Goal: Information Seeking & Learning: Check status

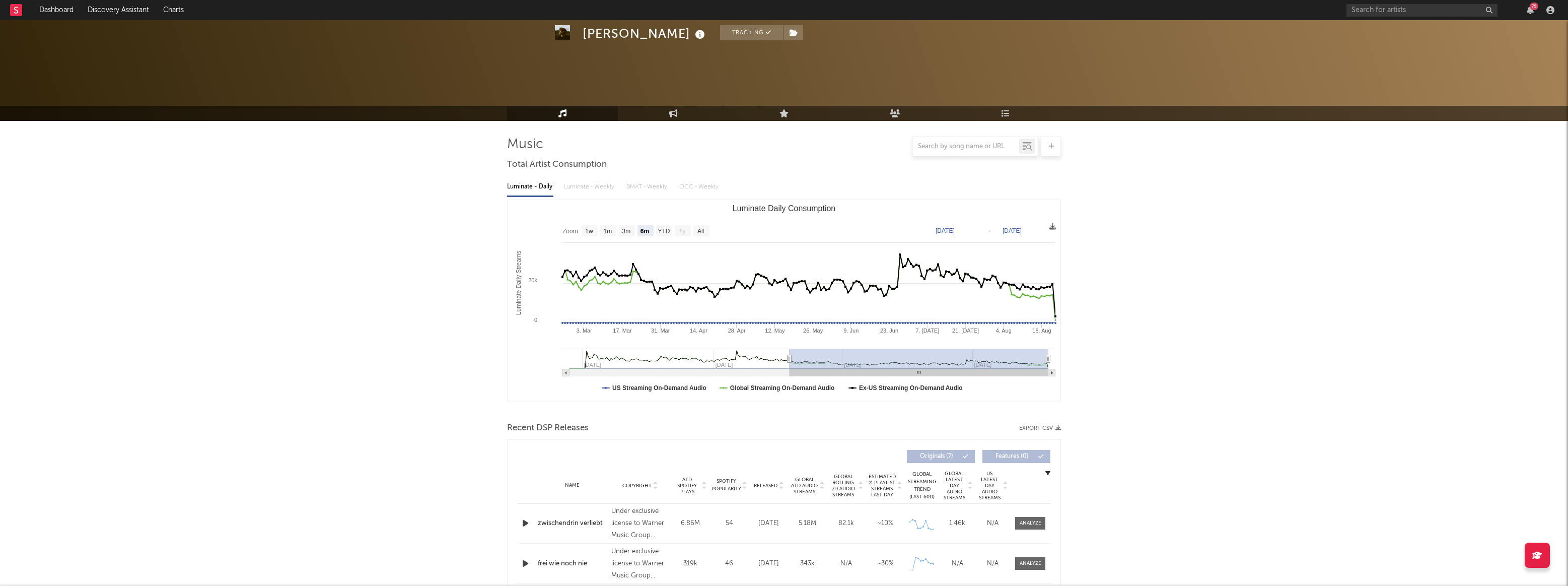
select select "6m"
select select "1w"
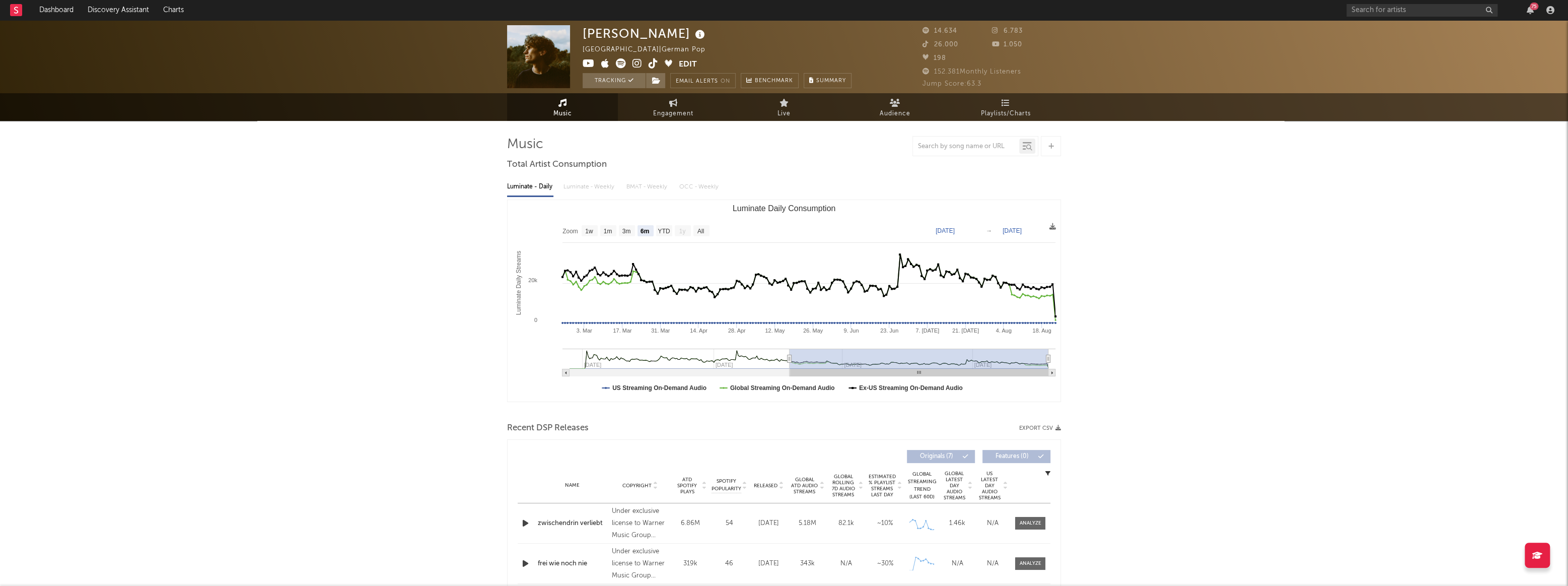
click at [587, 190] on div "Luminate - Daily Luminate - Weekly BMAT - Weekly OCC - Weekly" at bounding box center [784, 187] width 554 height 17
click at [672, 113] on span "Engagement" at bounding box center [673, 114] width 40 height 12
select select "1w"
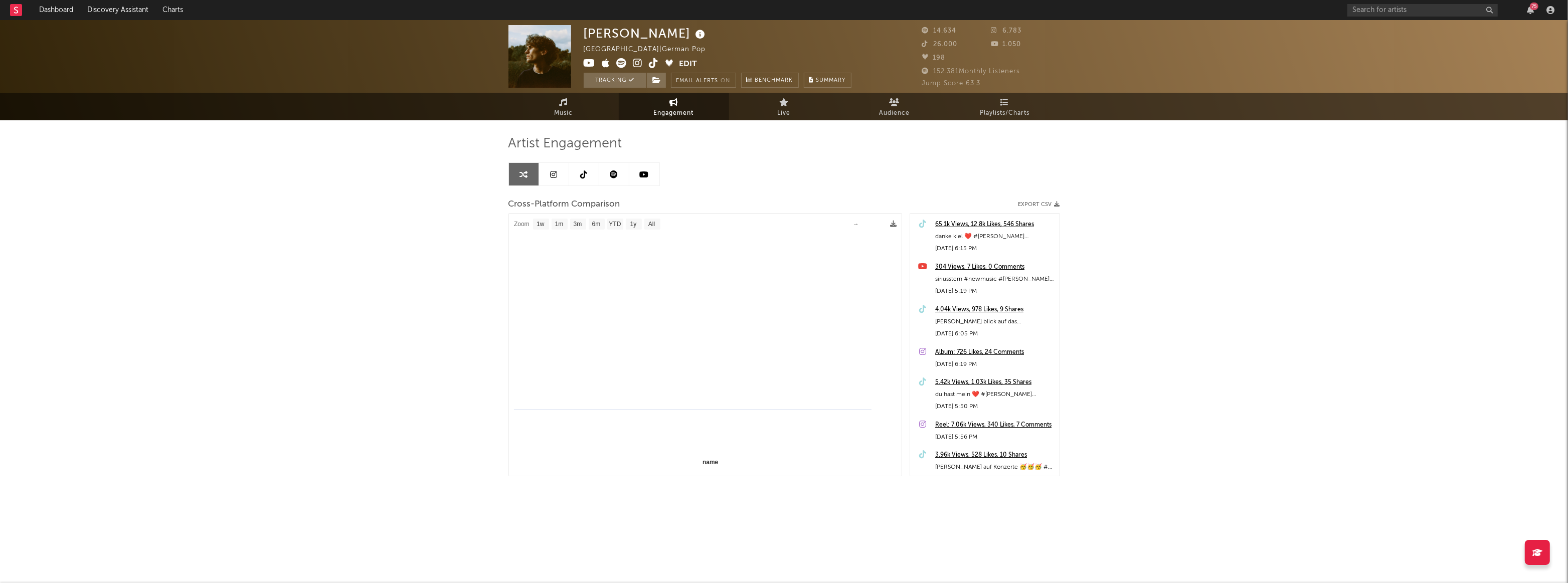
select select "1m"
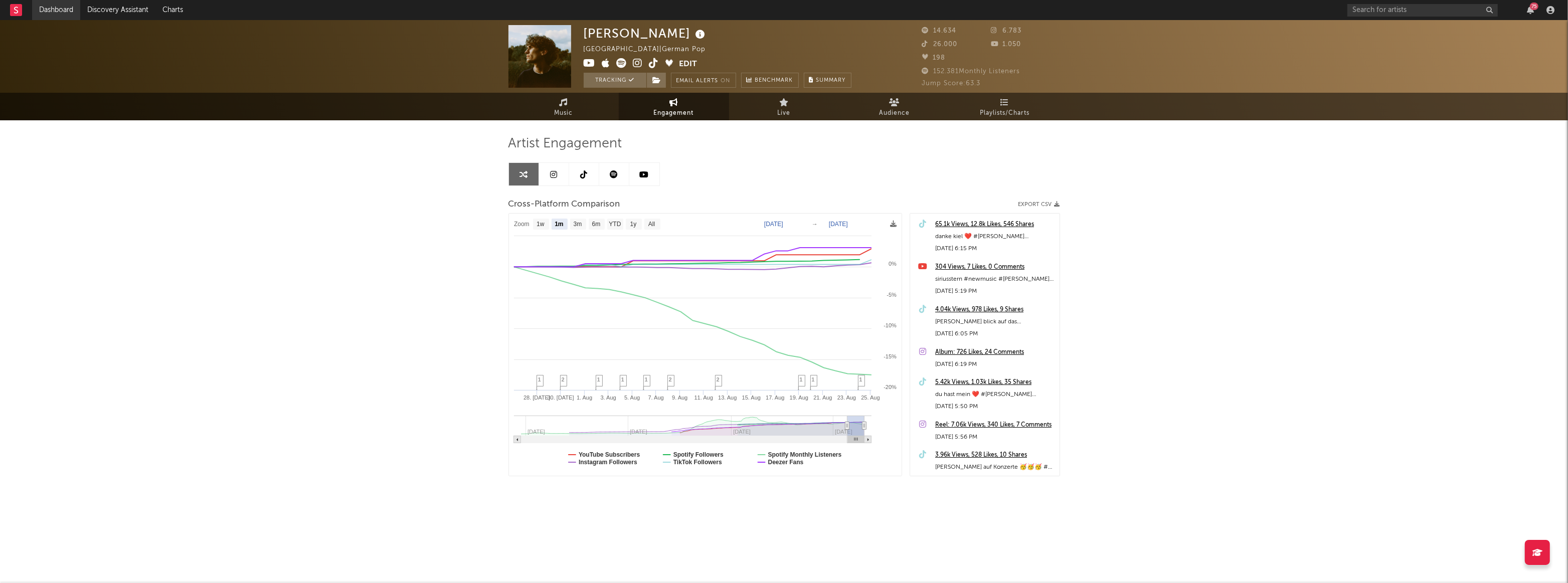
click at [70, 10] on link "Dashboard" at bounding box center [56, 10] width 48 height 20
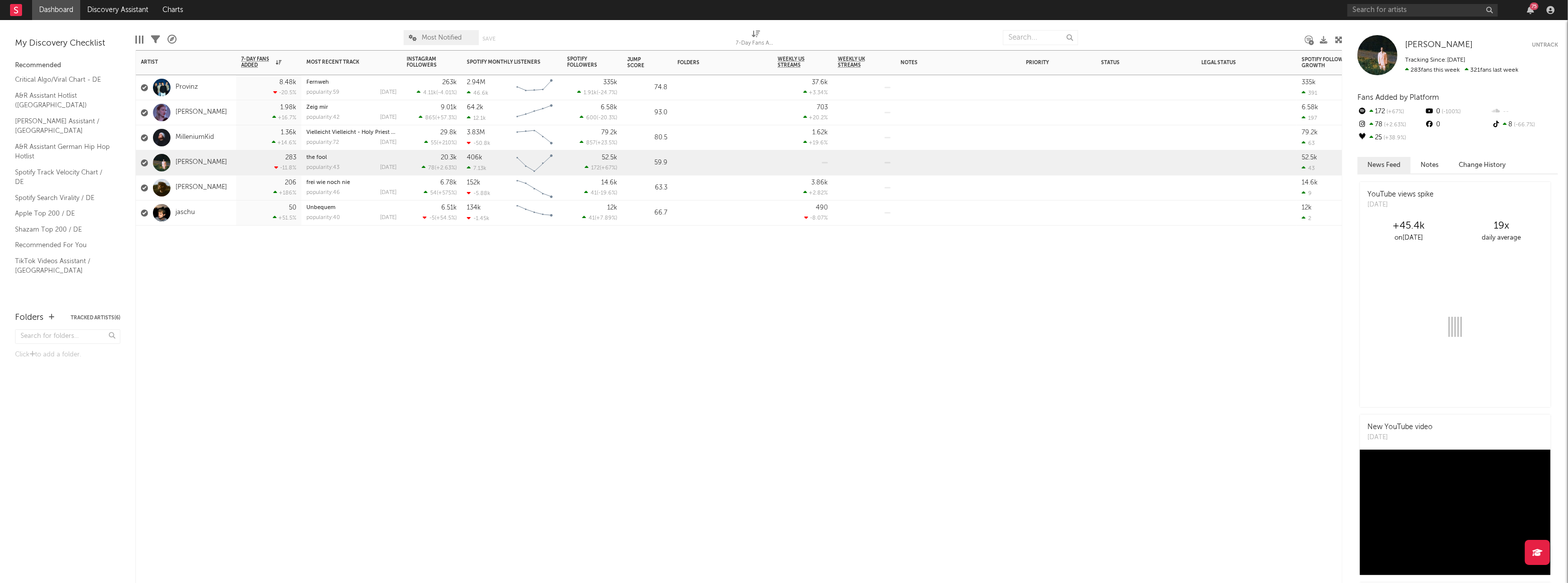
click at [223, 217] on div "jaschu" at bounding box center [186, 213] width 100 height 25
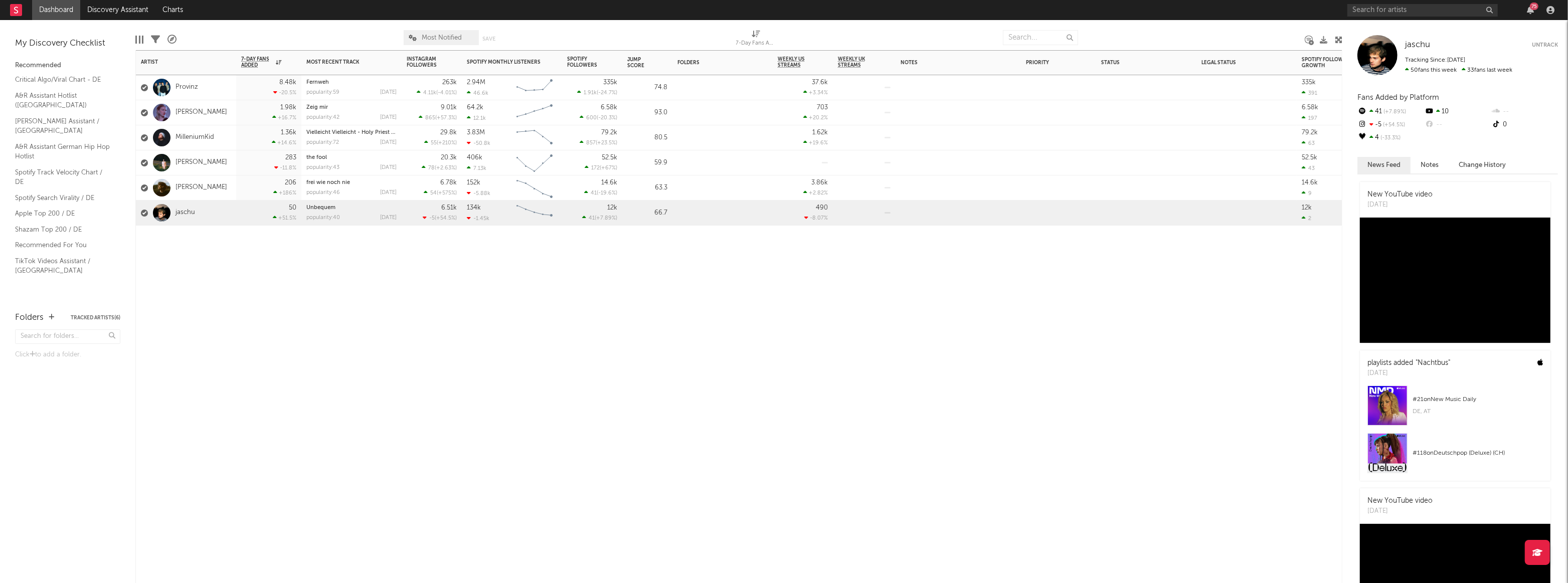
click at [220, 110] on div "[PERSON_NAME]" at bounding box center [186, 113] width 100 height 25
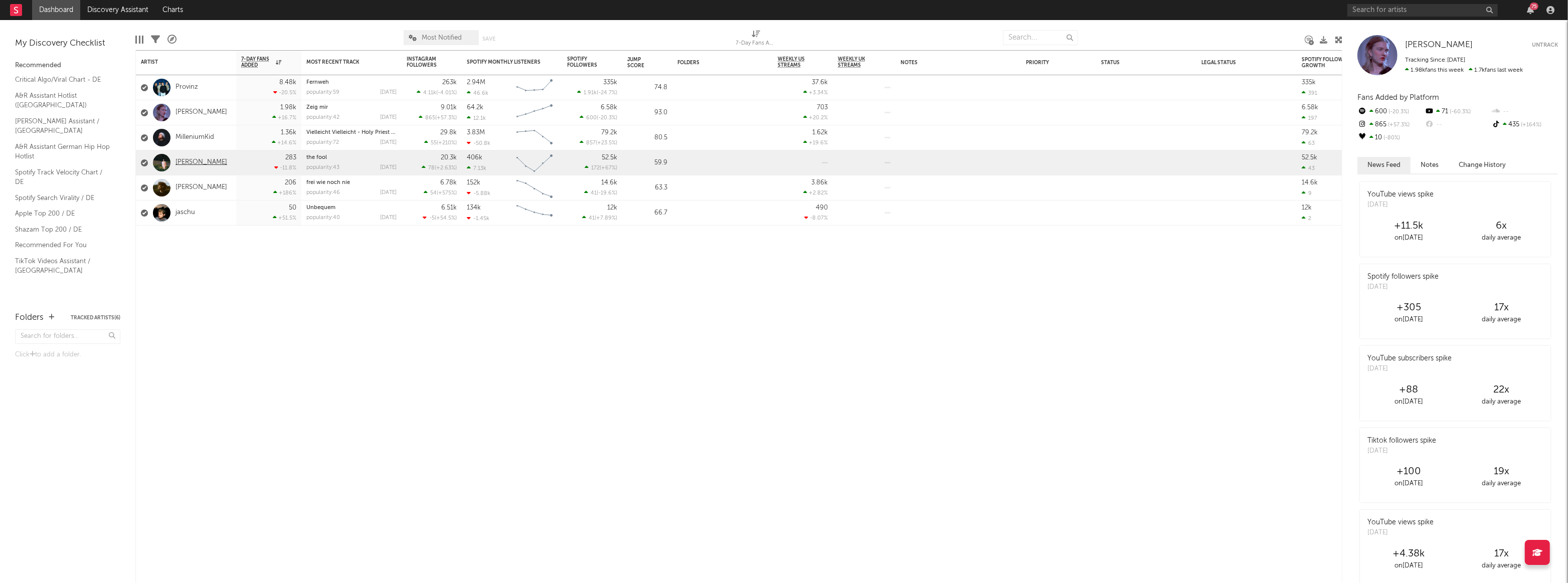
click at [177, 161] on link "[PERSON_NAME]" at bounding box center [201, 162] width 52 height 9
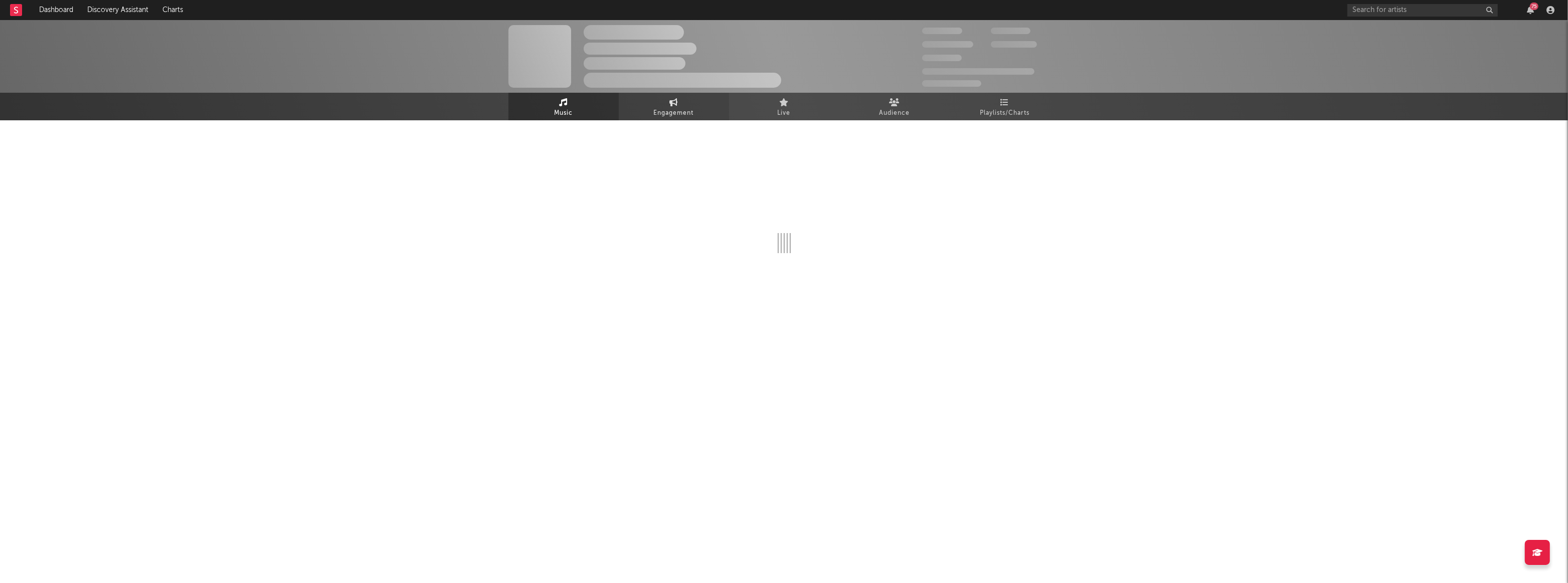
click at [665, 100] on link "Engagement" at bounding box center [674, 106] width 110 height 27
select select "1w"
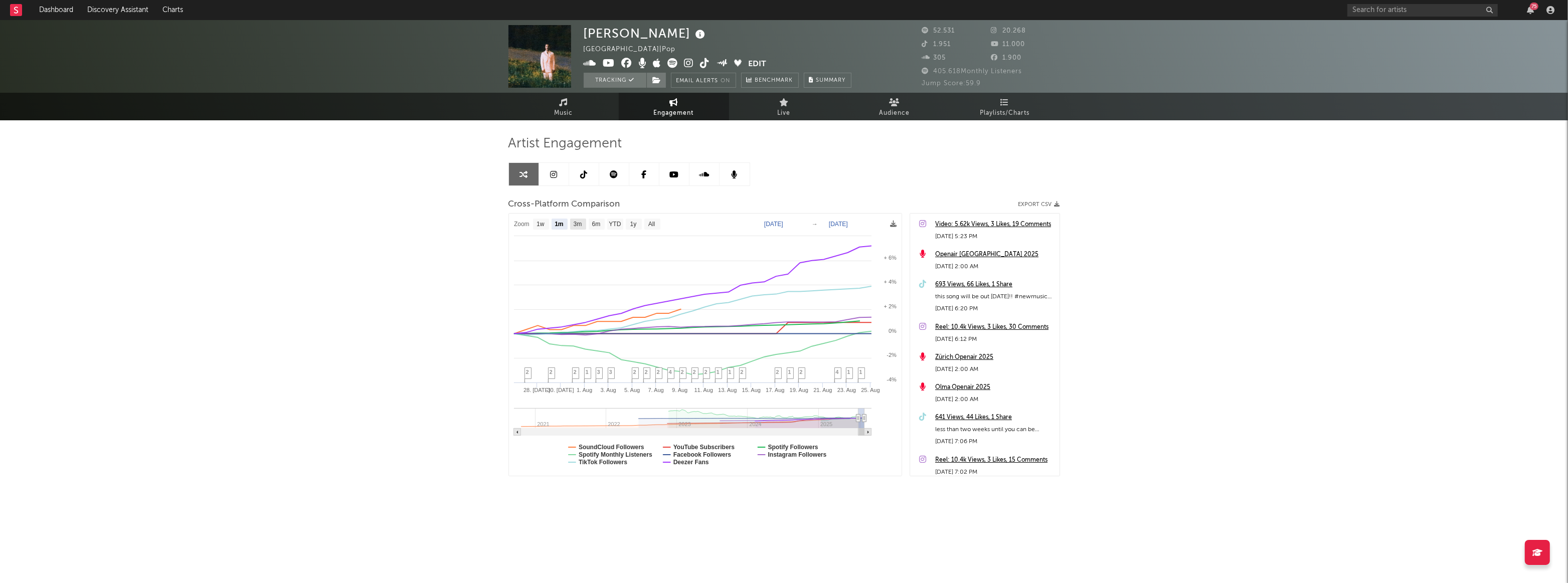
click at [579, 221] on text "3m" at bounding box center [578, 225] width 9 height 7
select select "3m"
type input "[DATE]"
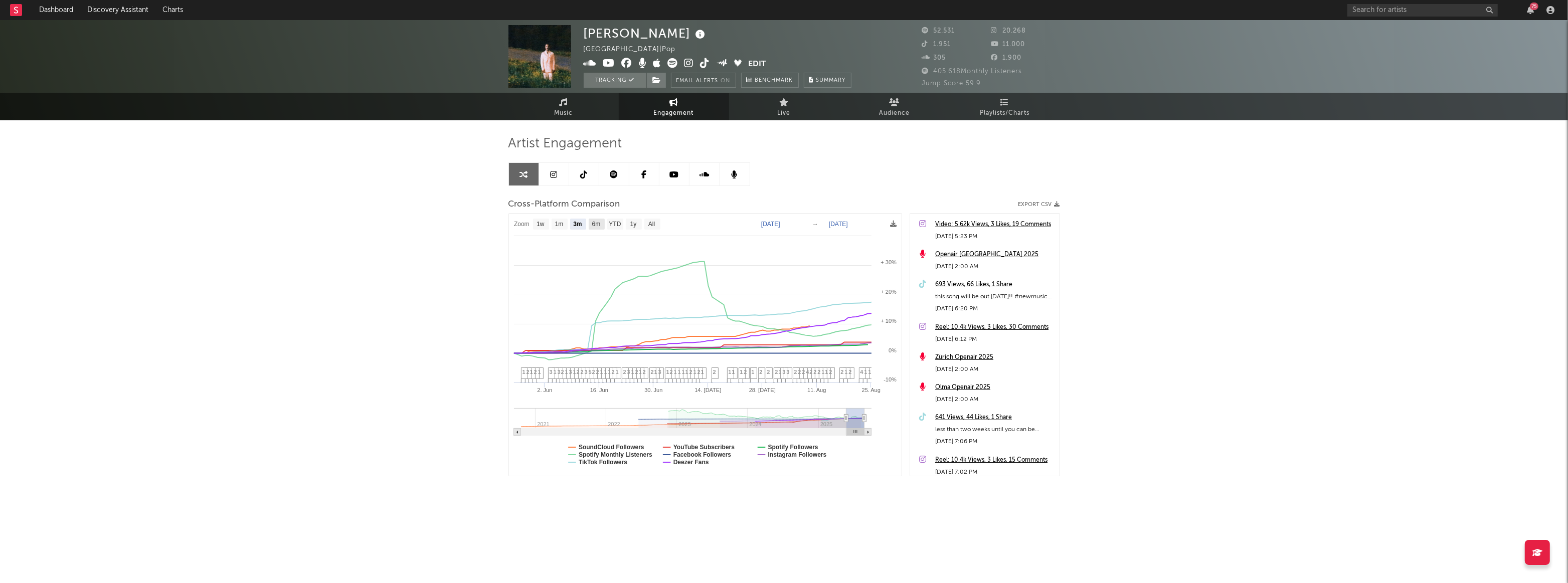
click at [602, 227] on rect at bounding box center [597, 224] width 16 height 11
select select "6m"
type input "[DATE]"
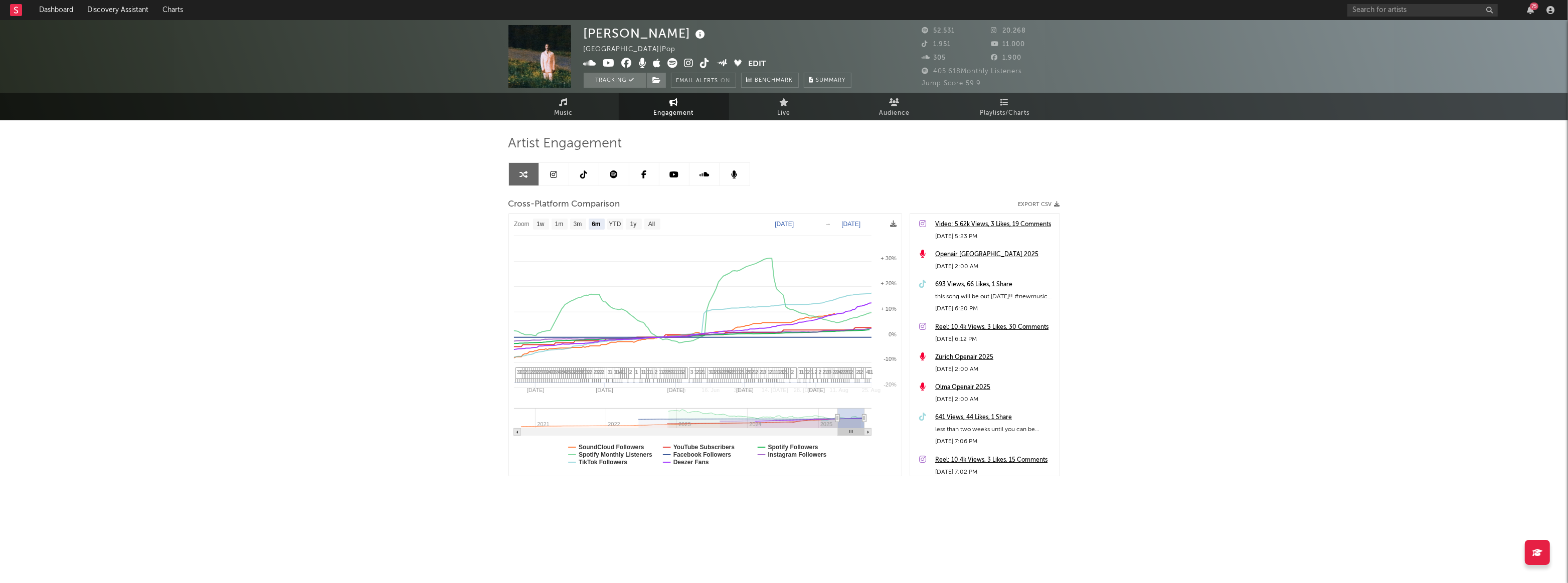
select select "6m"
click at [560, 173] on link at bounding box center [554, 174] width 30 height 23
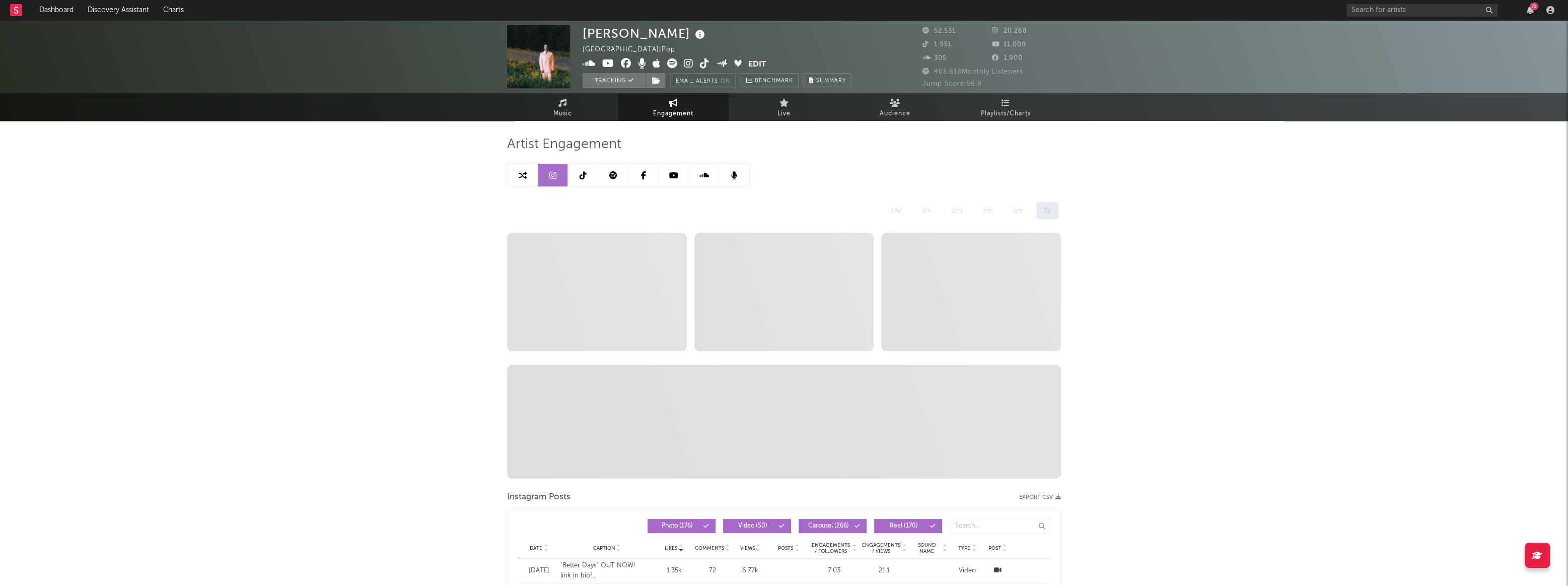
select select "6m"
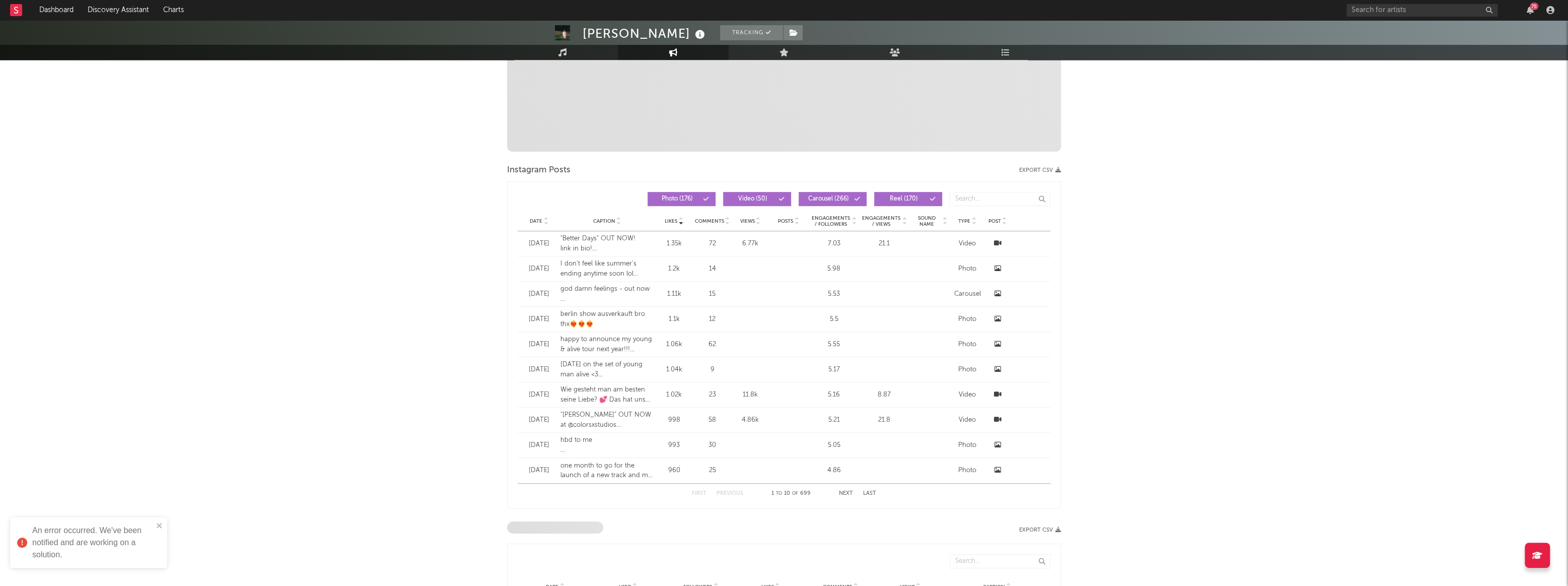
scroll to position [275, 0]
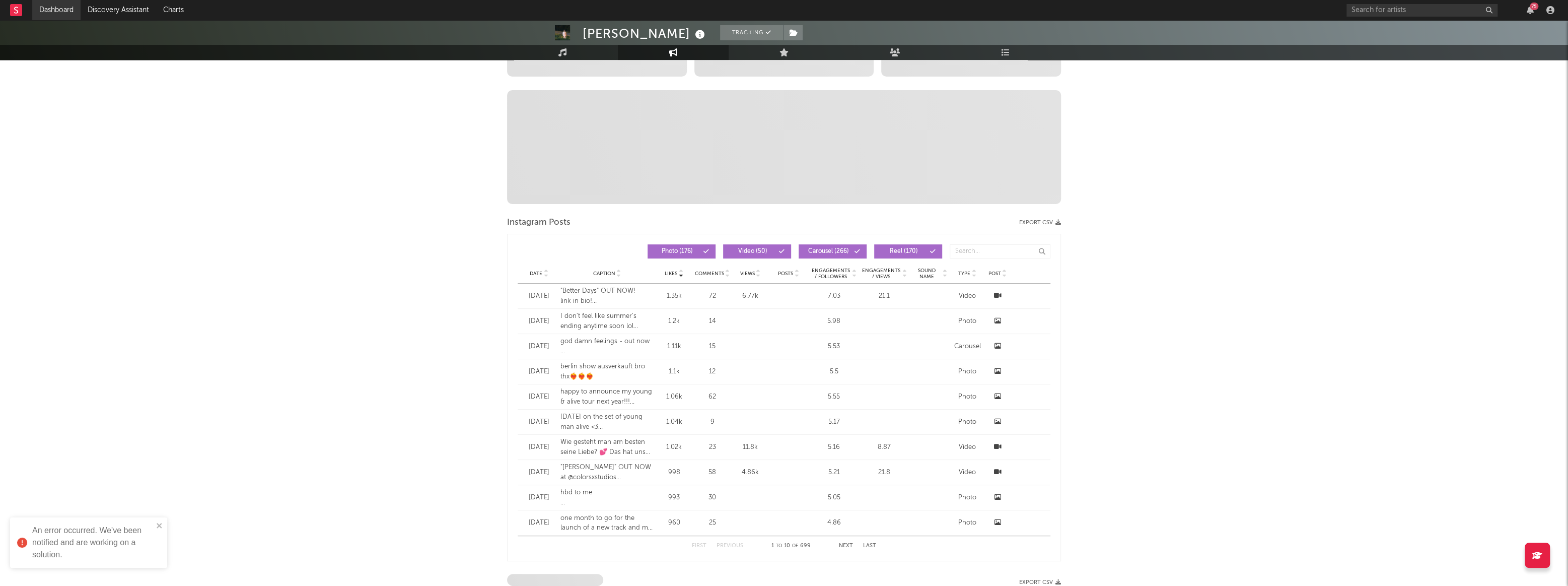
click at [56, 13] on link "Dashboard" at bounding box center [56, 10] width 48 height 20
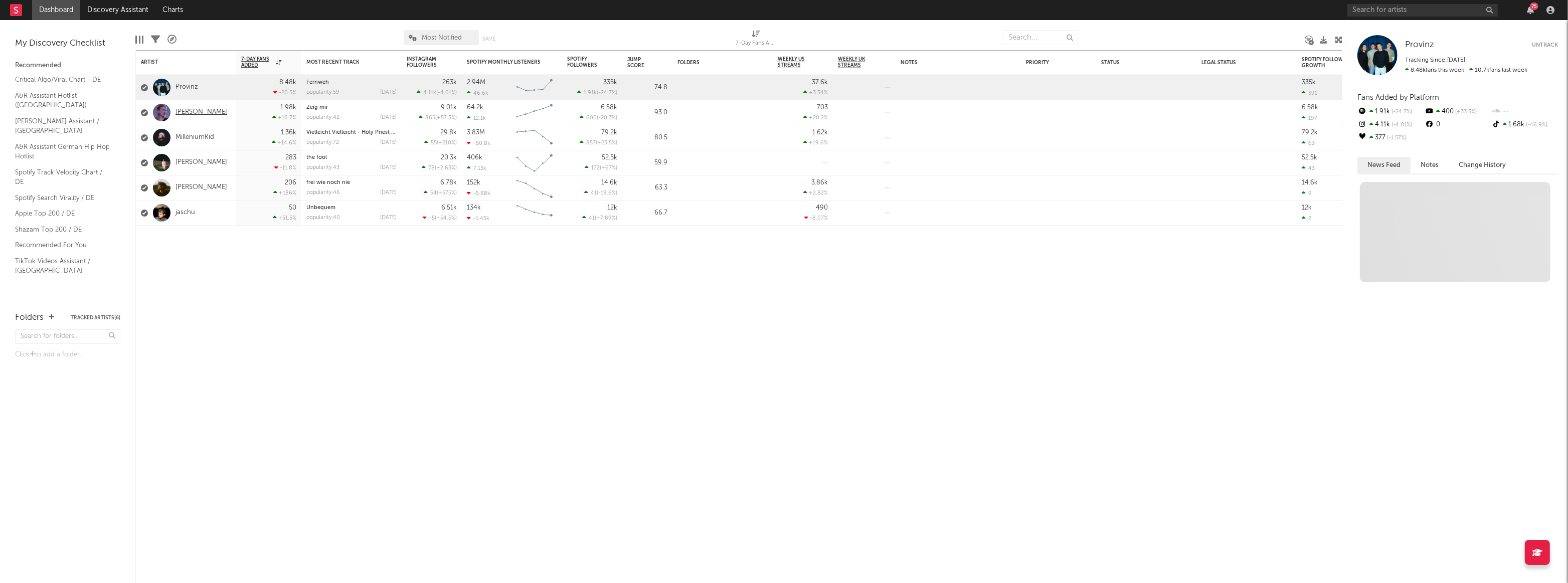
click at [190, 114] on link "[PERSON_NAME]" at bounding box center [201, 113] width 52 height 9
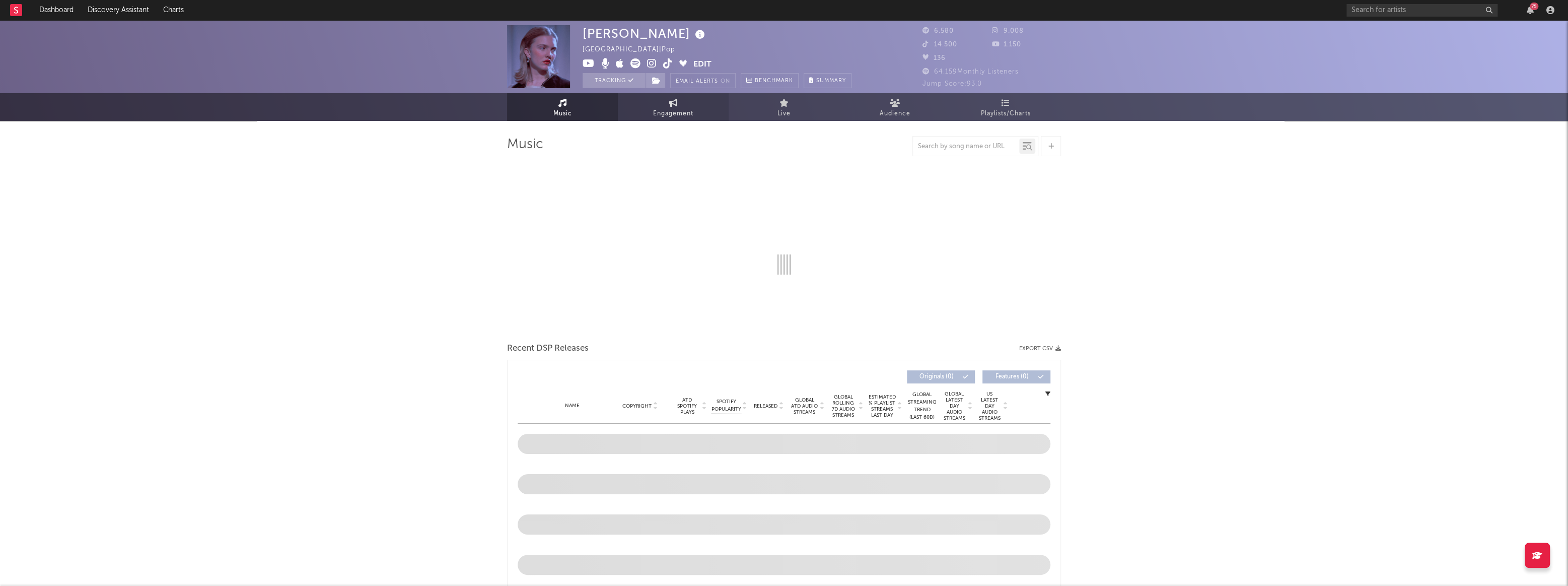
select select "6m"
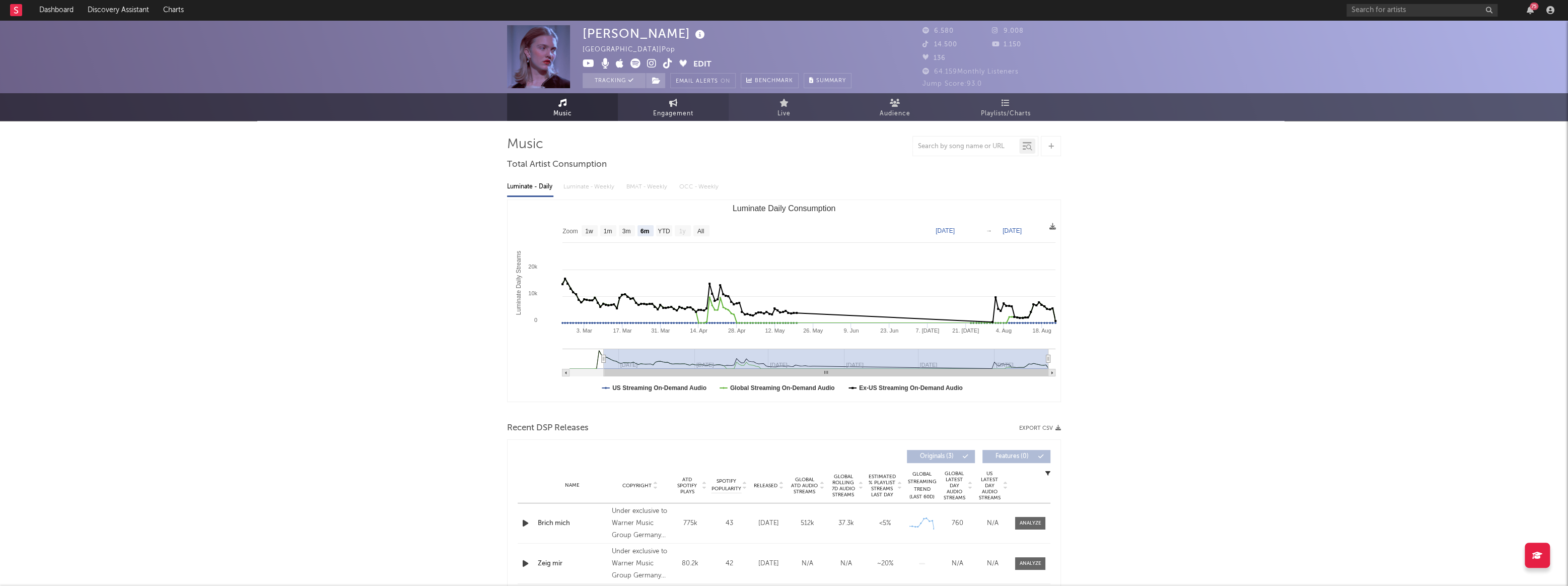
click at [708, 112] on link "Engagement" at bounding box center [673, 106] width 111 height 28
select select "1w"
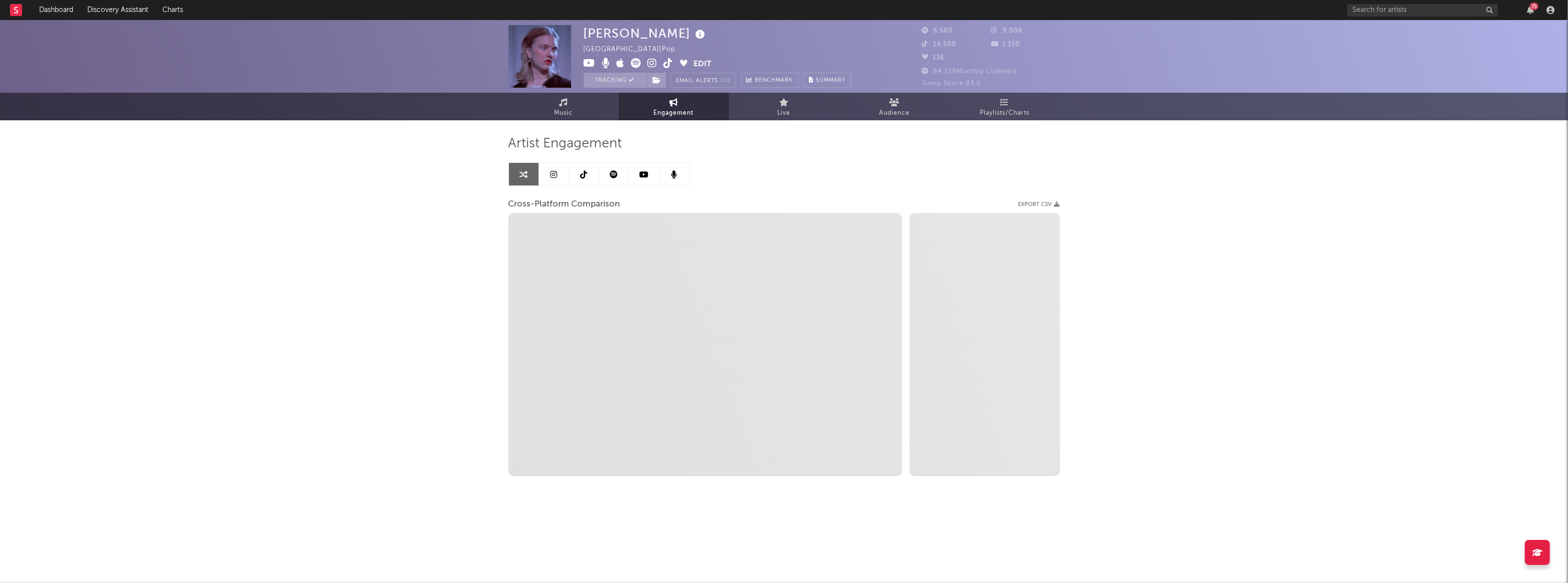
select select "1m"
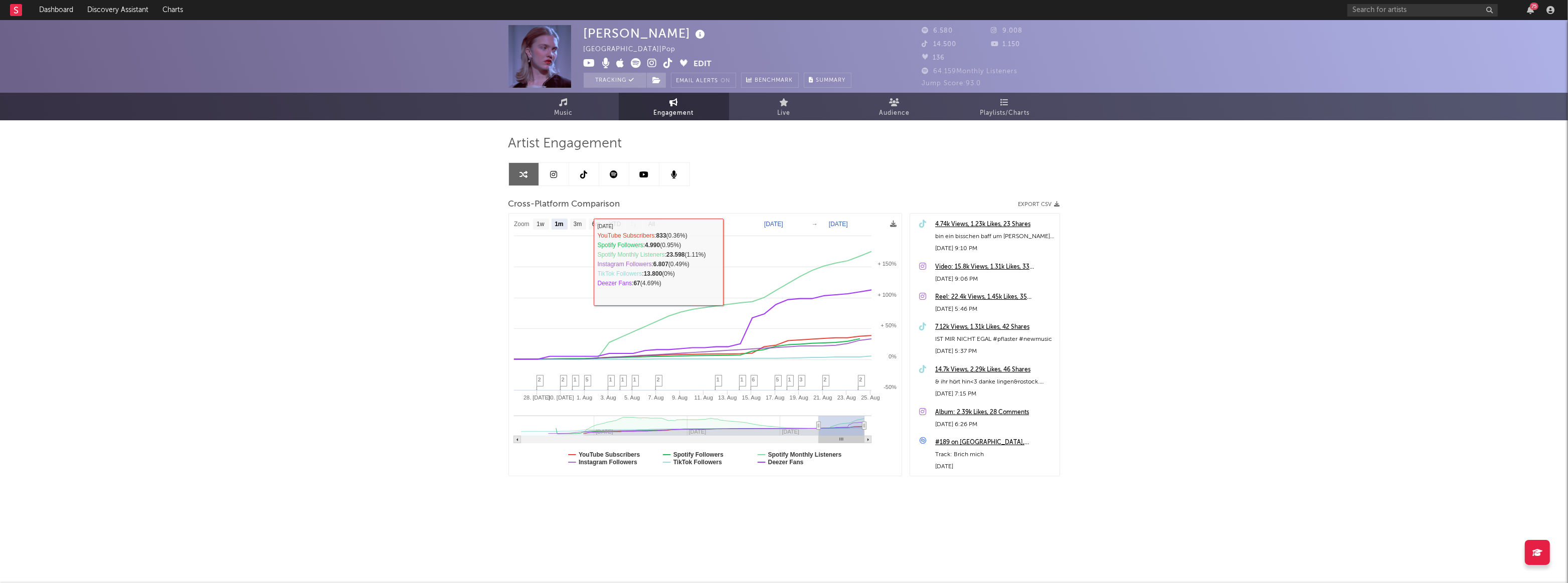
click at [556, 175] on icon at bounding box center [554, 174] width 7 height 8
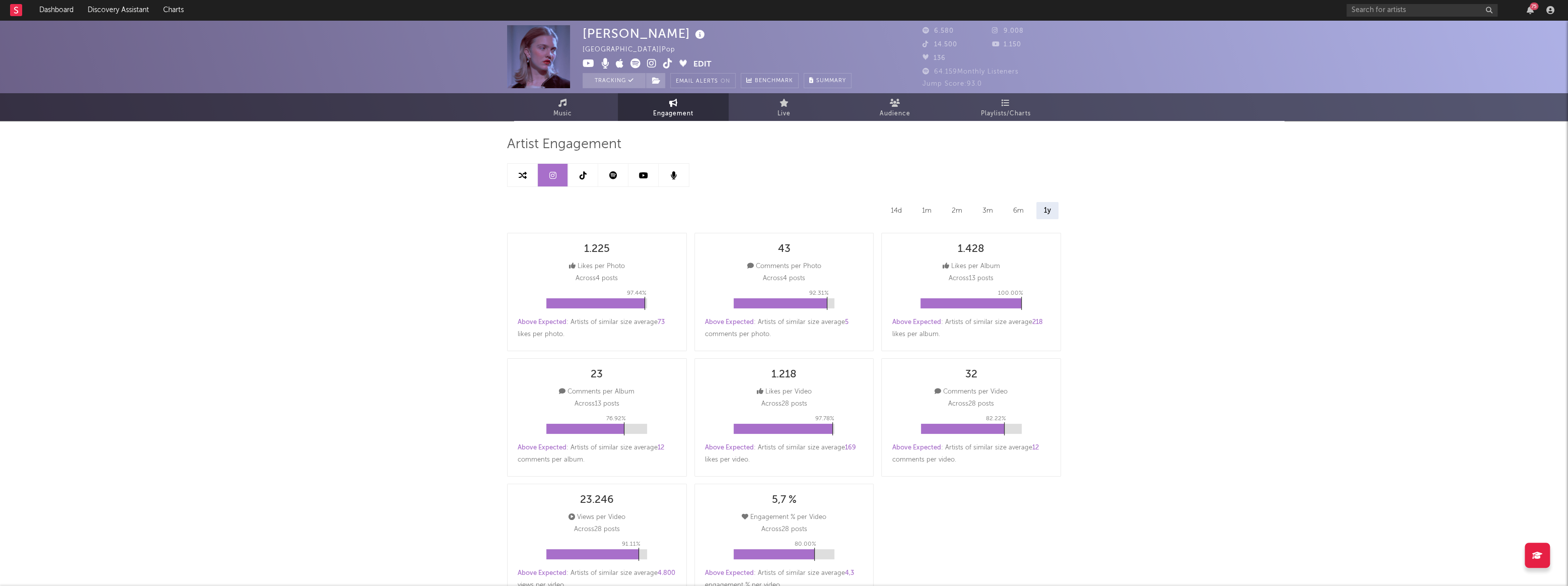
select select "6m"
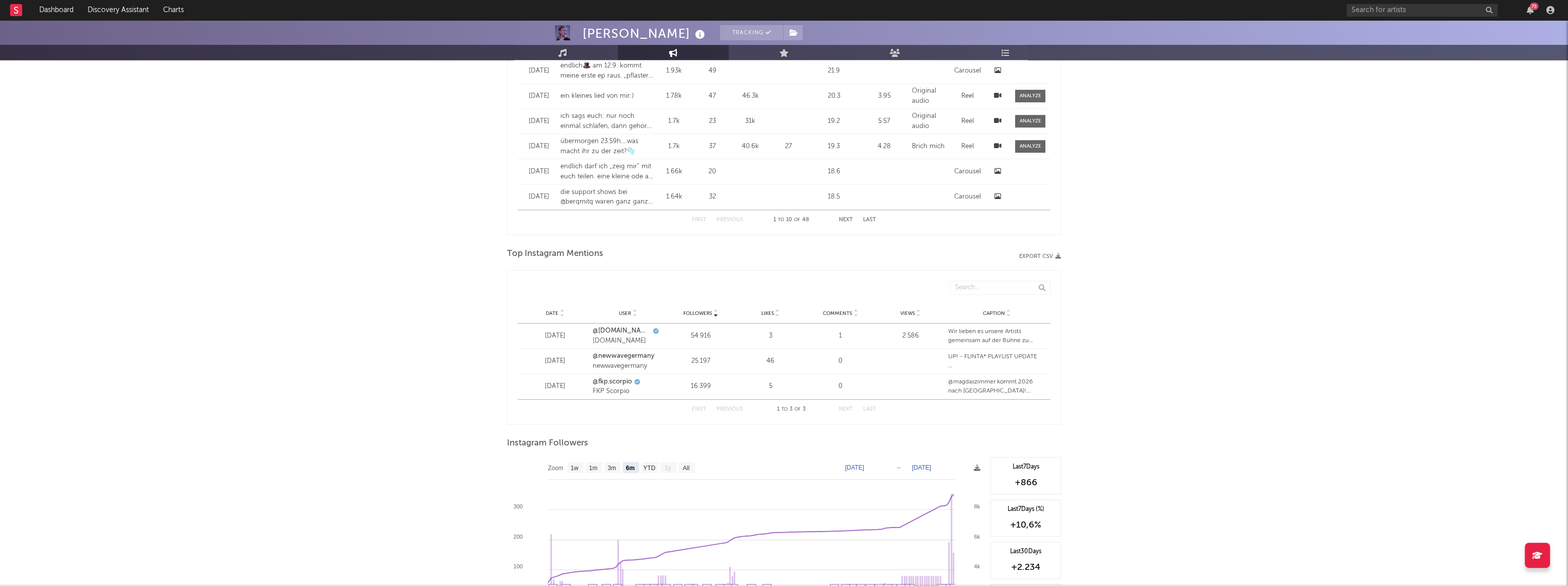
scroll to position [1099, 0]
